Goal: Information Seeking & Learning: Learn about a topic

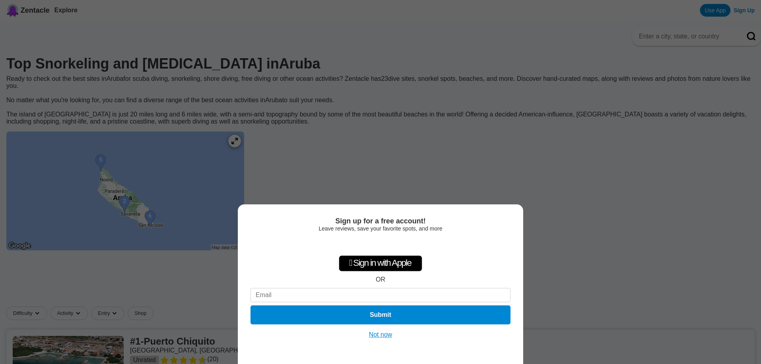
click at [386, 337] on button "Not now" at bounding box center [381, 335] width 28 height 8
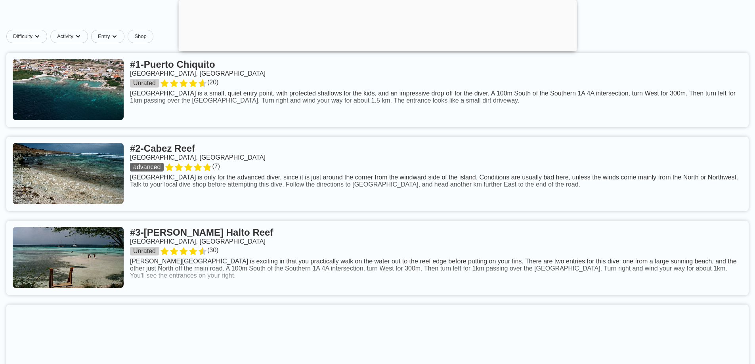
scroll to position [278, 0]
click at [380, 49] on div at bounding box center [377, 49] width 398 height 0
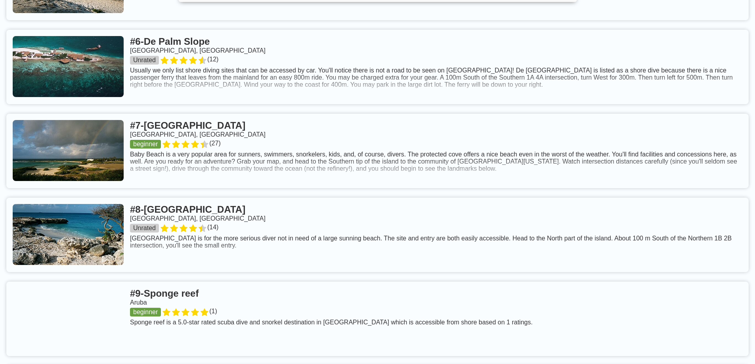
scroll to position [805, 0]
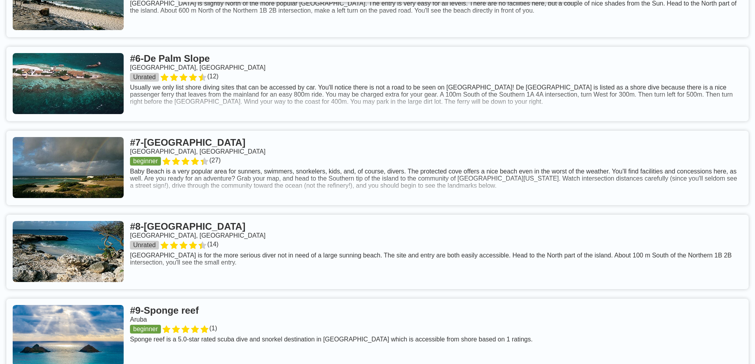
click at [174, 173] on link at bounding box center [377, 168] width 743 height 75
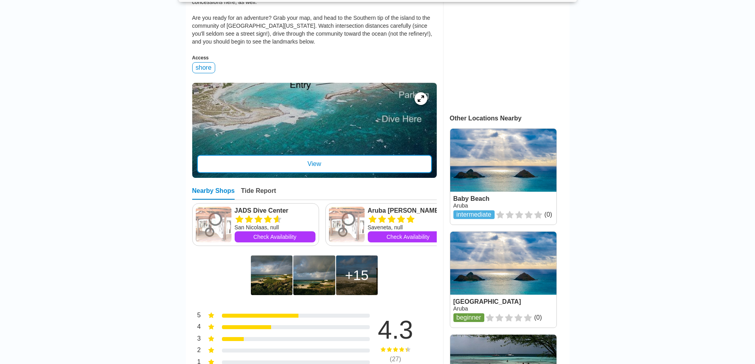
scroll to position [198, 0]
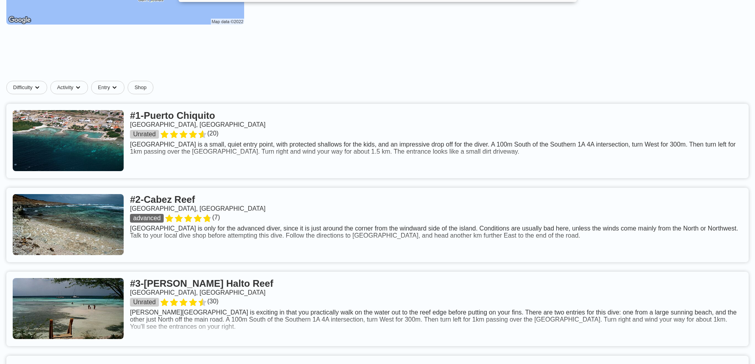
scroll to position [278, 0]
